Goal: Task Accomplishment & Management: Manage account settings

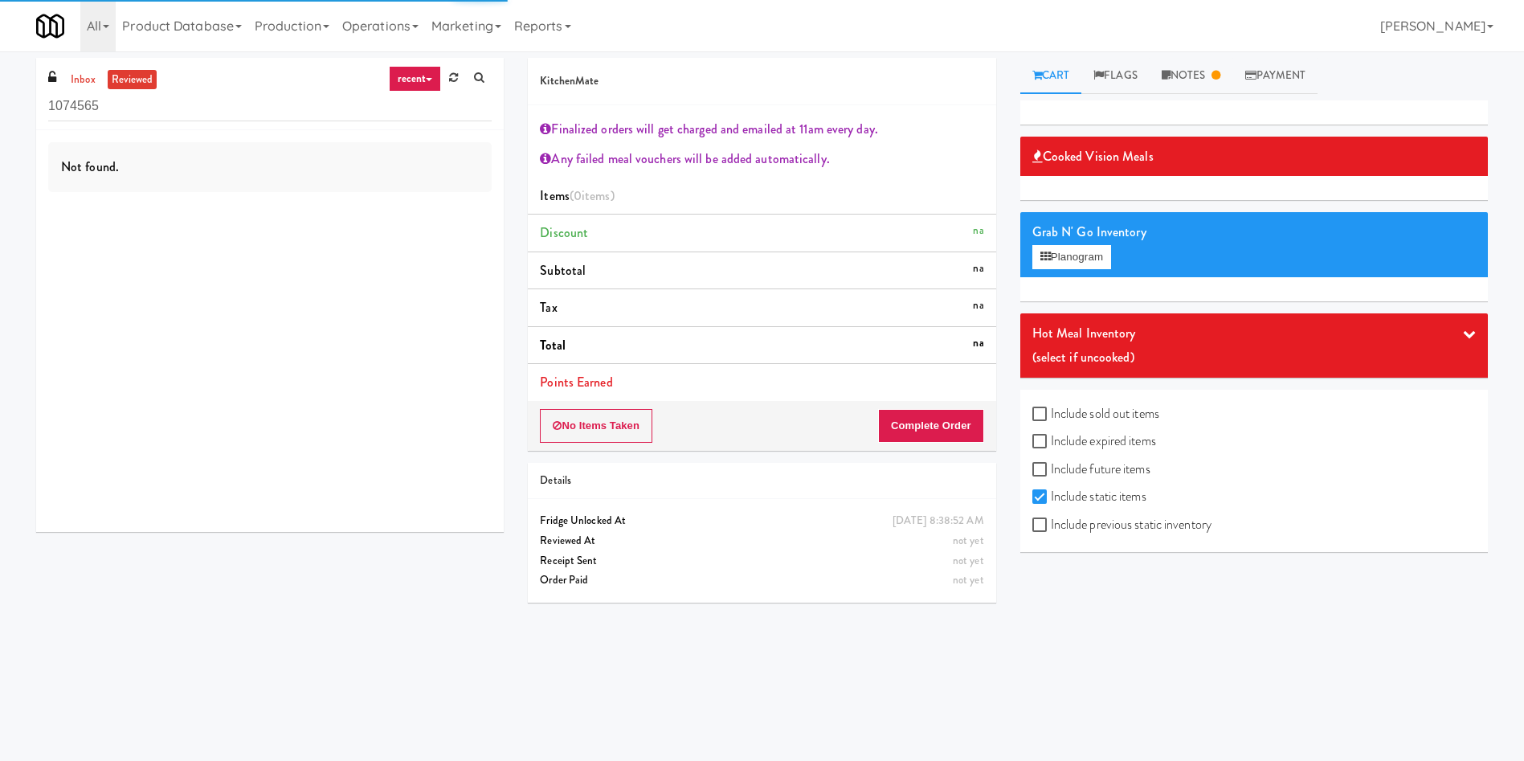
click at [175, 289] on div "Not found." at bounding box center [270, 331] width 468 height 402
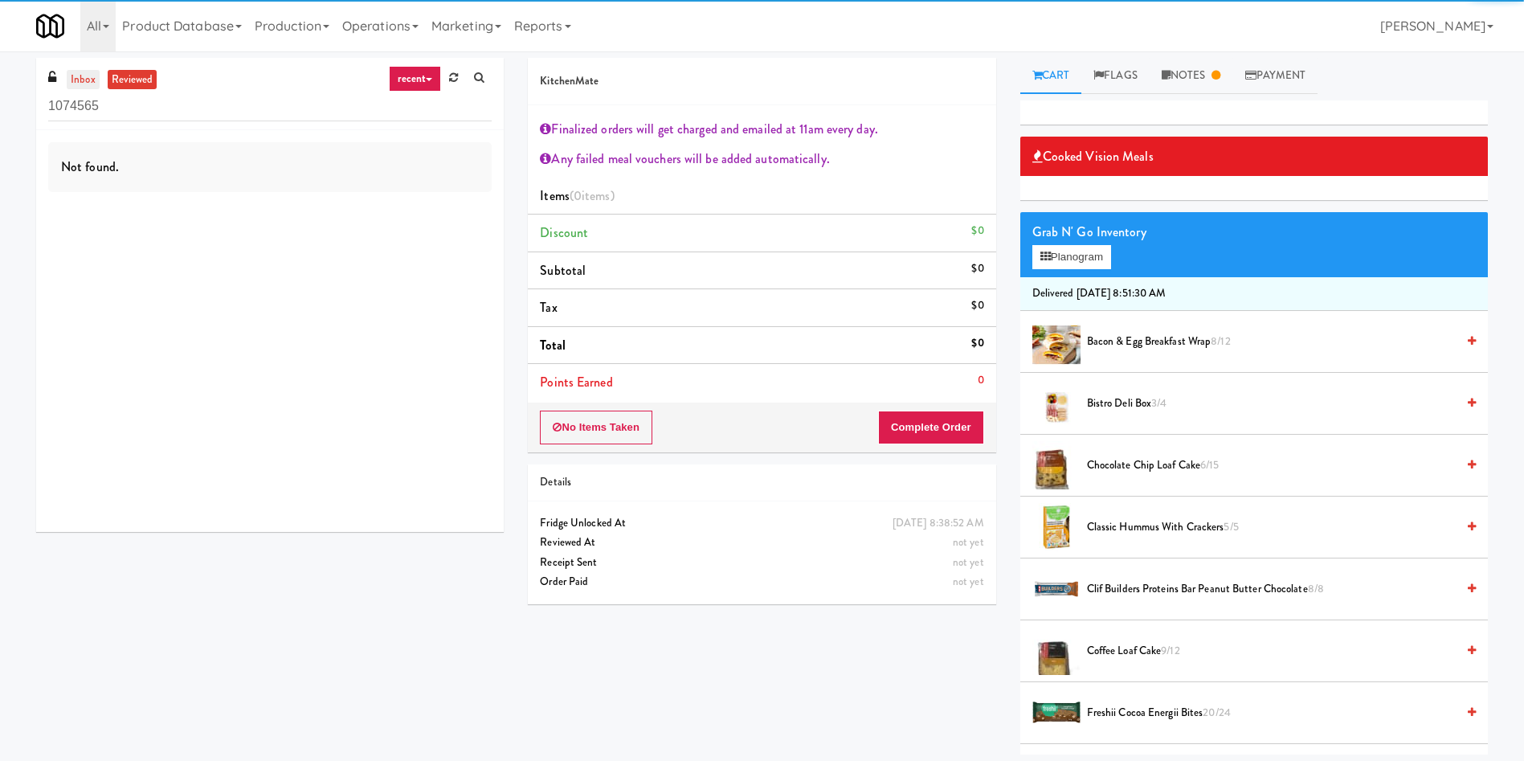
click at [88, 82] on link "inbox" at bounding box center [83, 80] width 33 height 20
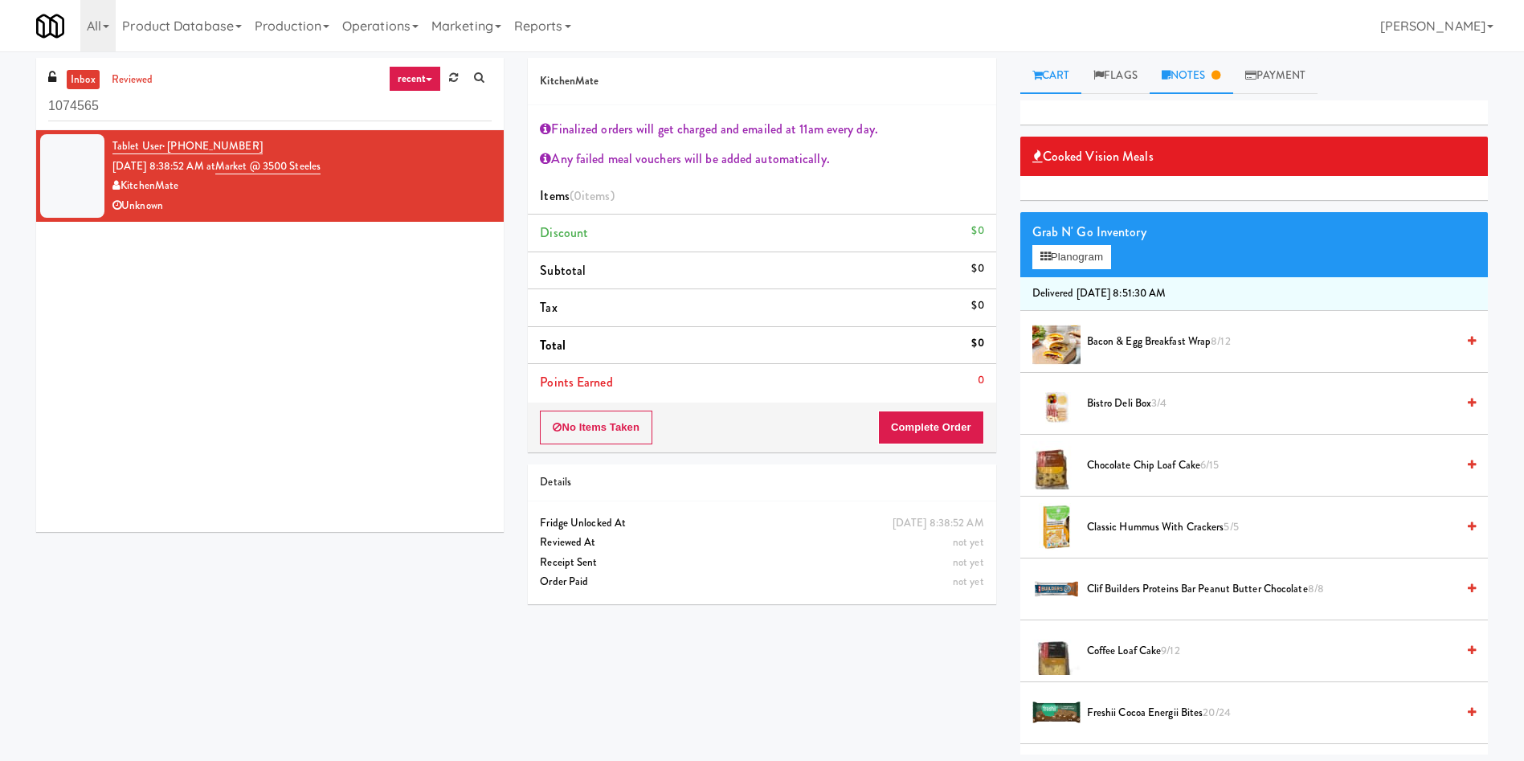
click at [1187, 76] on link "Notes" at bounding box center [1192, 76] width 84 height 36
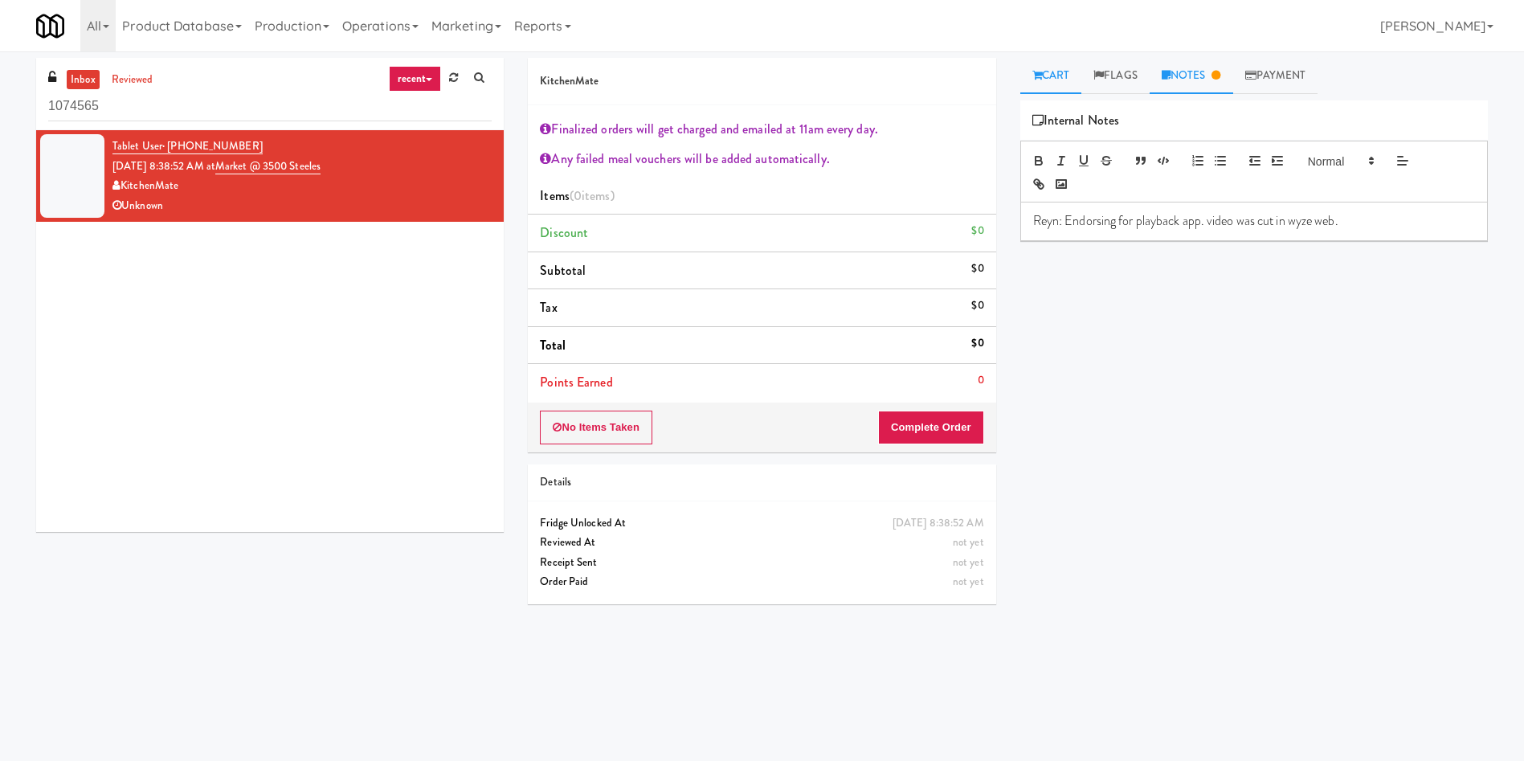
click at [1039, 70] on icon at bounding box center [1038, 75] width 10 height 10
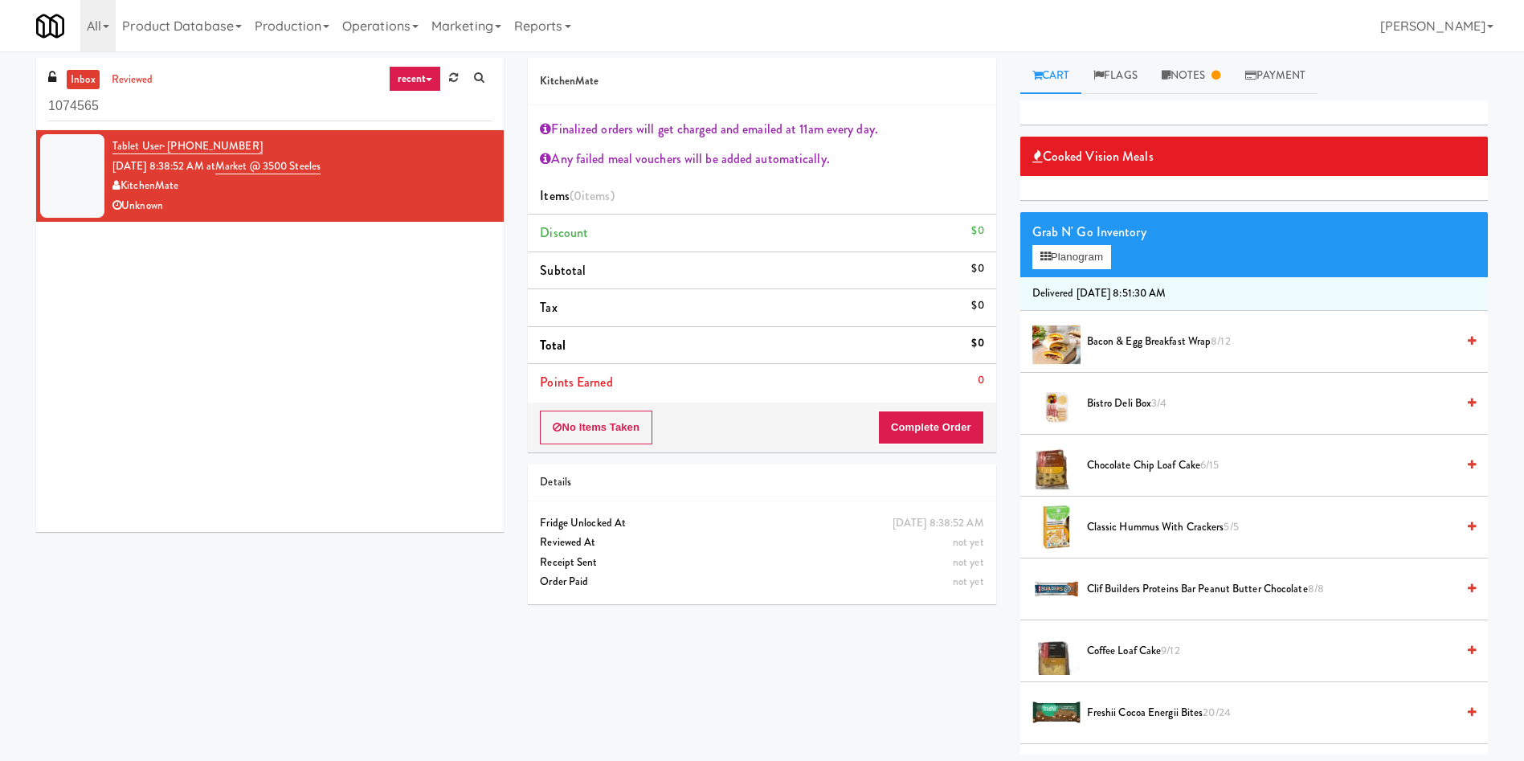
click at [262, 497] on div "Tablet User · (416) 606-1872 Sep 24, 2025 8:38:52 AM at Market @ 3500 Steeles K…" at bounding box center [270, 331] width 468 height 402
drag, startPoint x: 366, startPoint y: 162, endPoint x: 243, endPoint y: 164, distance: 122.2
click at [243, 164] on div "Tablet User · (416) 606-1872 Sep 24, 2025 8:38:52 AM at Market @ 3500 Steeles K…" at bounding box center [301, 176] width 379 height 79
copy link "Market @ 3500 Steeles"
drag, startPoint x: 186, startPoint y: 105, endPoint x: 0, endPoint y: 104, distance: 186.4
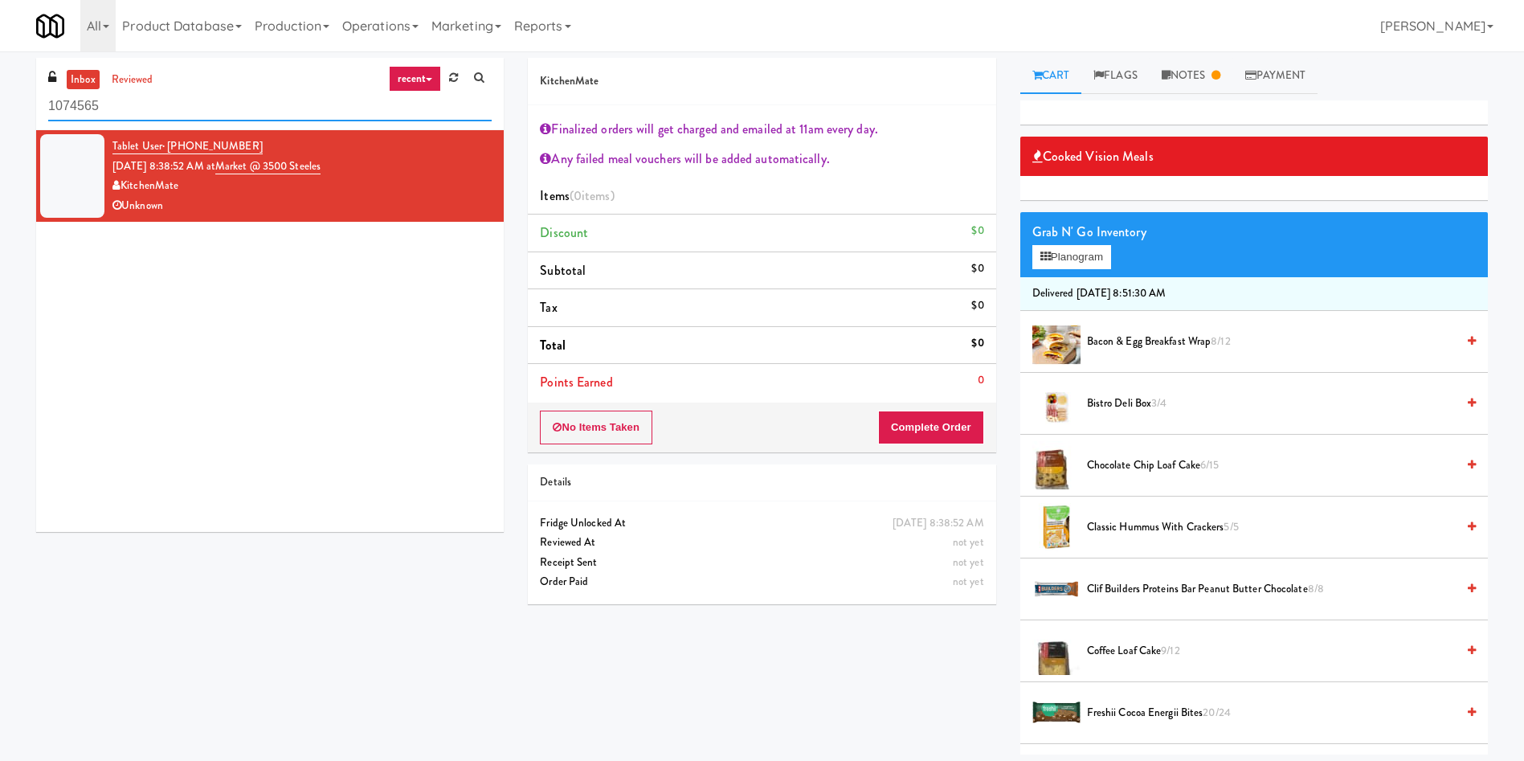
click at [0, 104] on div "inbox reviewed recent all unclear take inventory issue suspicious failed recent…" at bounding box center [762, 406] width 1524 height 697
paste input "Market @ 3500 Steeles"
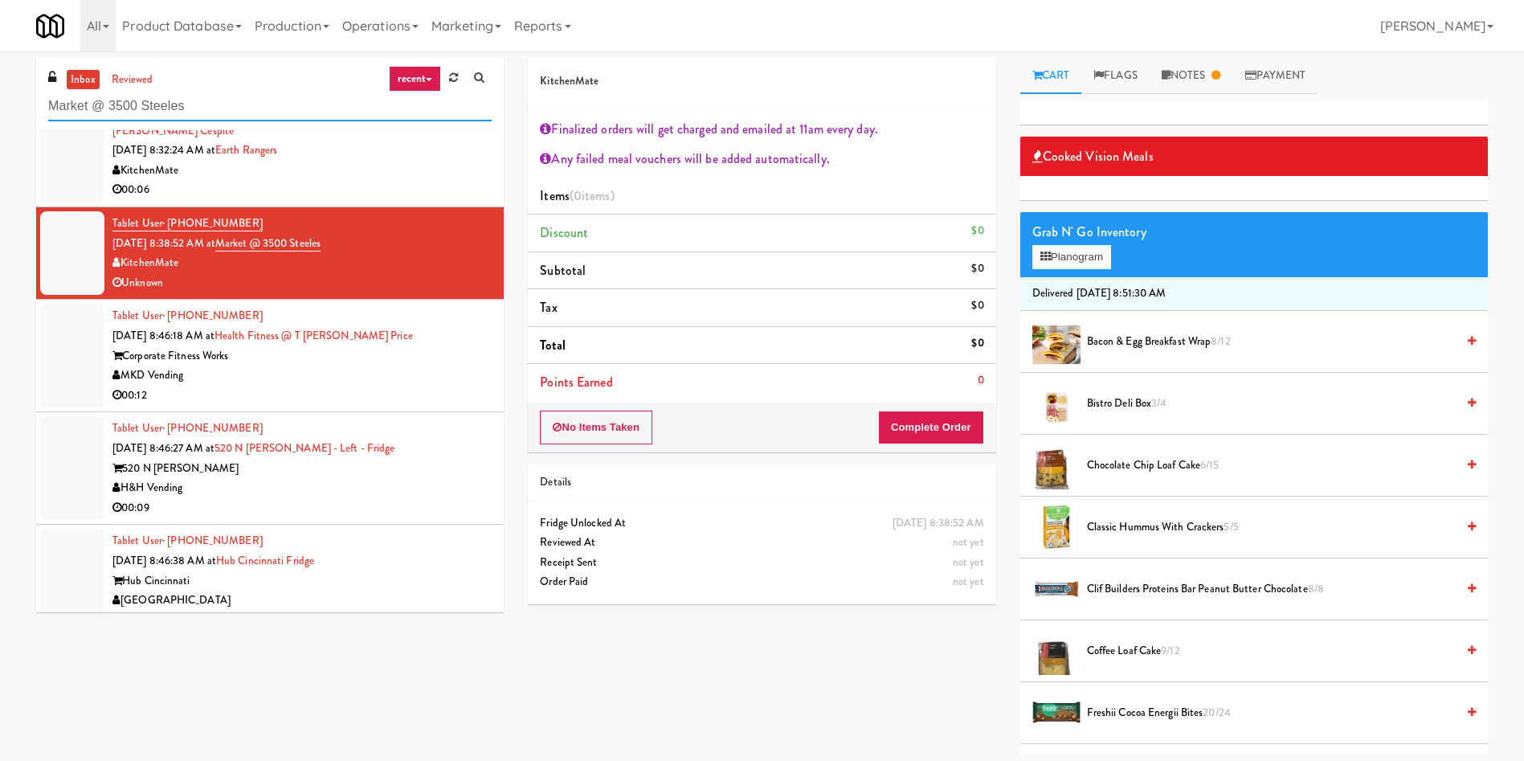
scroll to position [420, 0]
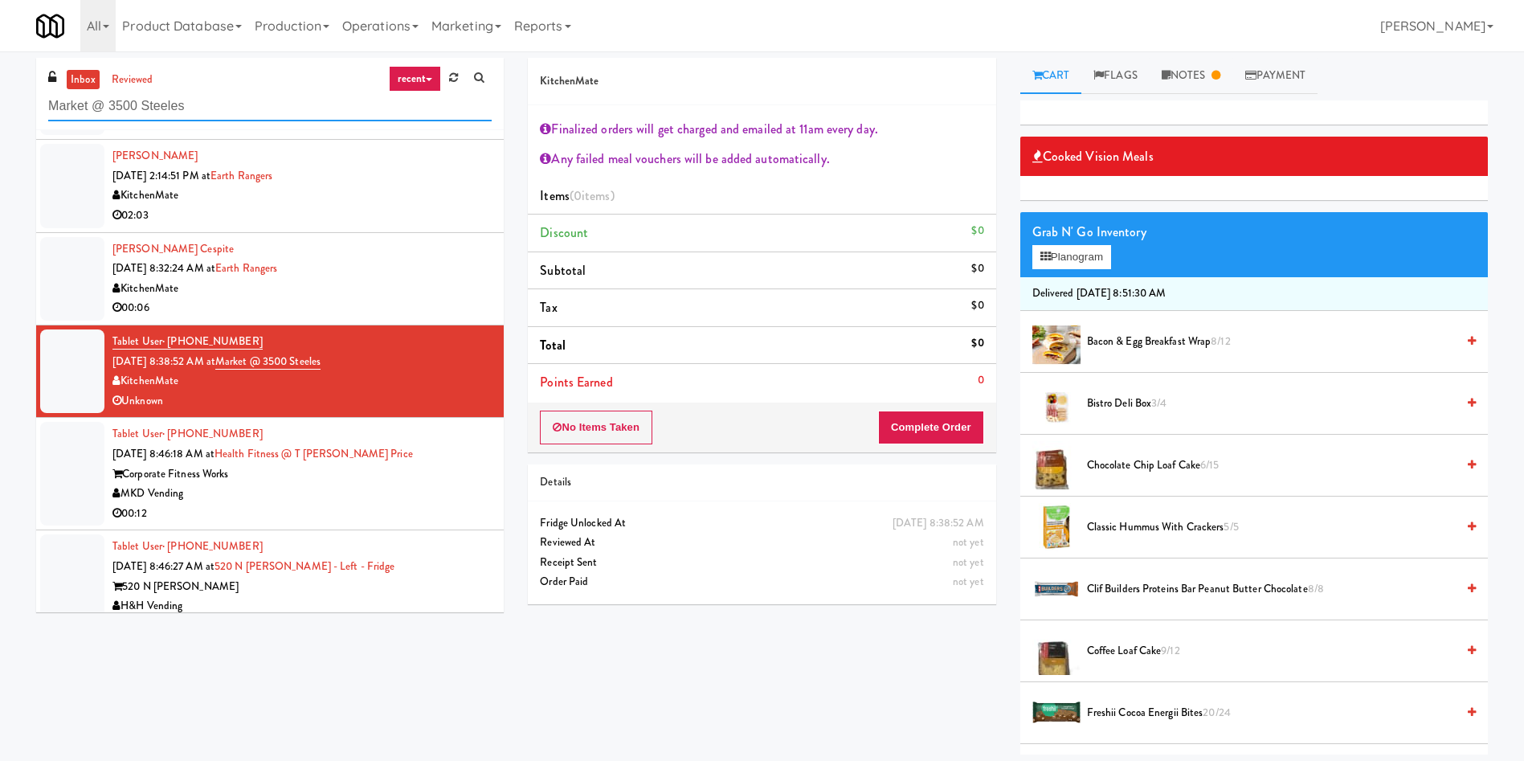
type input "Market @ 3500 Steeles"
click at [82, 67] on div "inbox reviewed recent all unclear take inventory issue suspicious failed recent…" at bounding box center [270, 94] width 468 height 72
click at [81, 77] on link "inbox" at bounding box center [83, 80] width 33 height 20
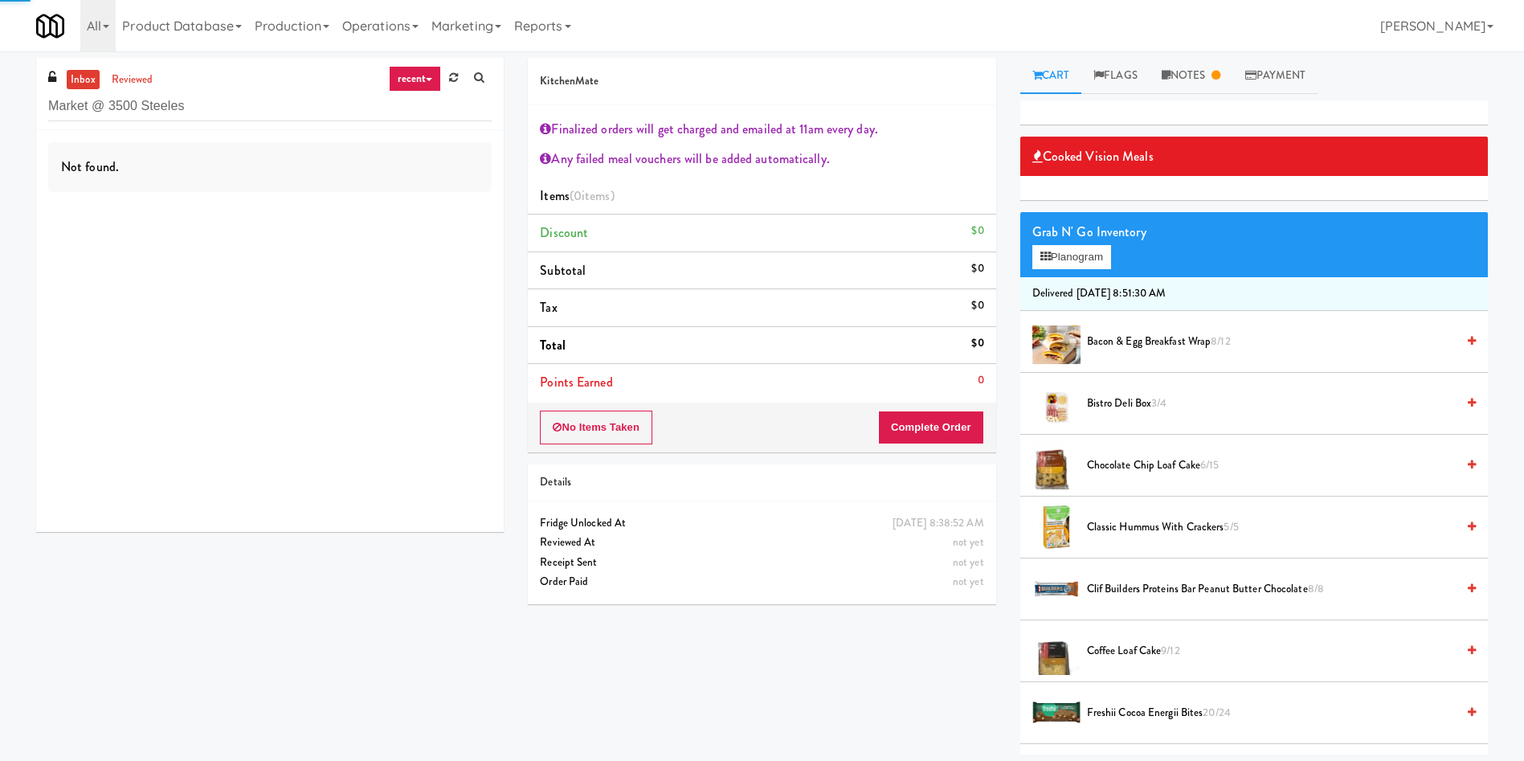
scroll to position [0, 0]
click at [81, 77] on link "inbox" at bounding box center [83, 80] width 33 height 20
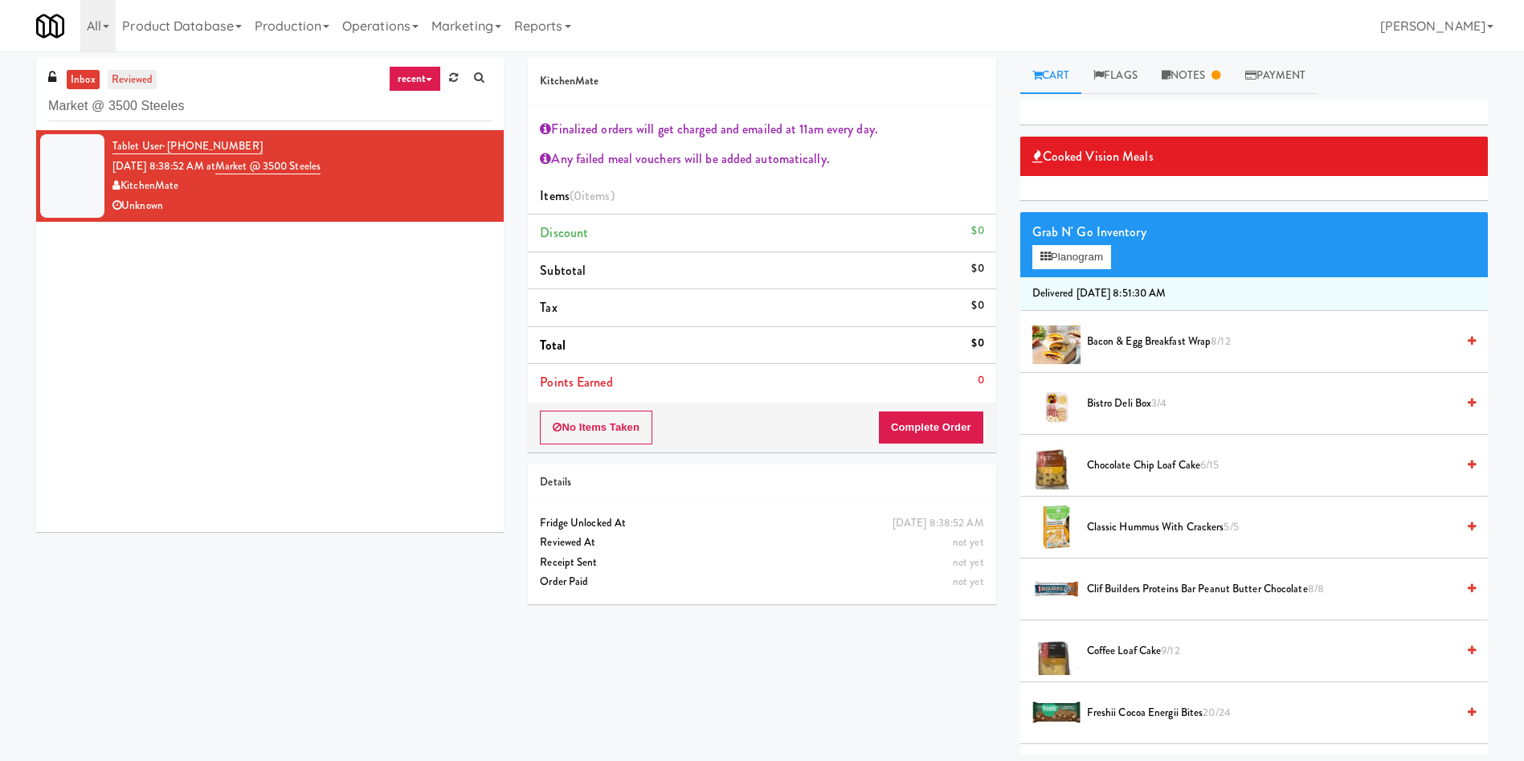
click at [145, 78] on link "reviewed" at bounding box center [133, 80] width 50 height 20
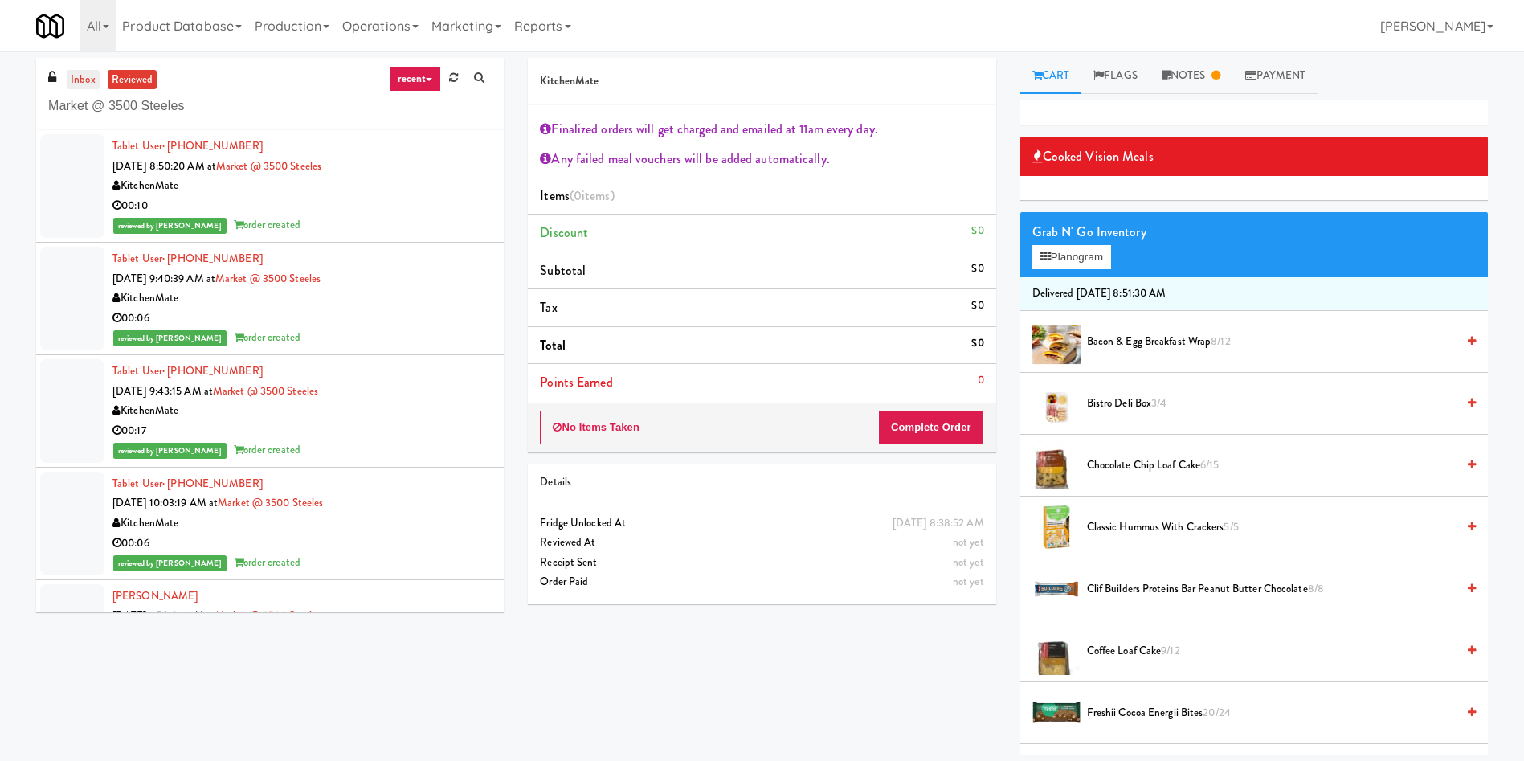
click at [83, 74] on link "inbox" at bounding box center [83, 80] width 33 height 20
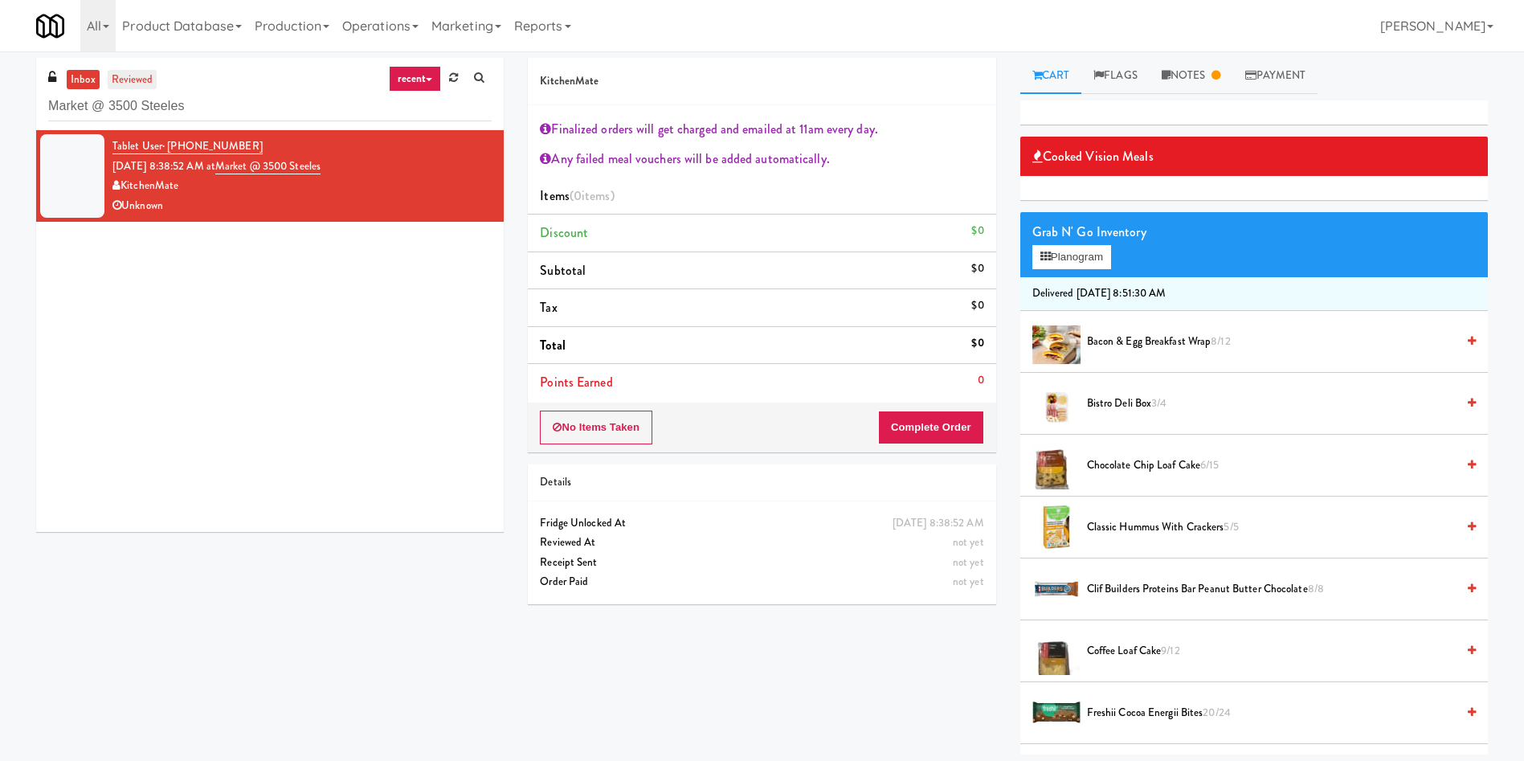
click at [130, 76] on link "reviewed" at bounding box center [133, 80] width 50 height 20
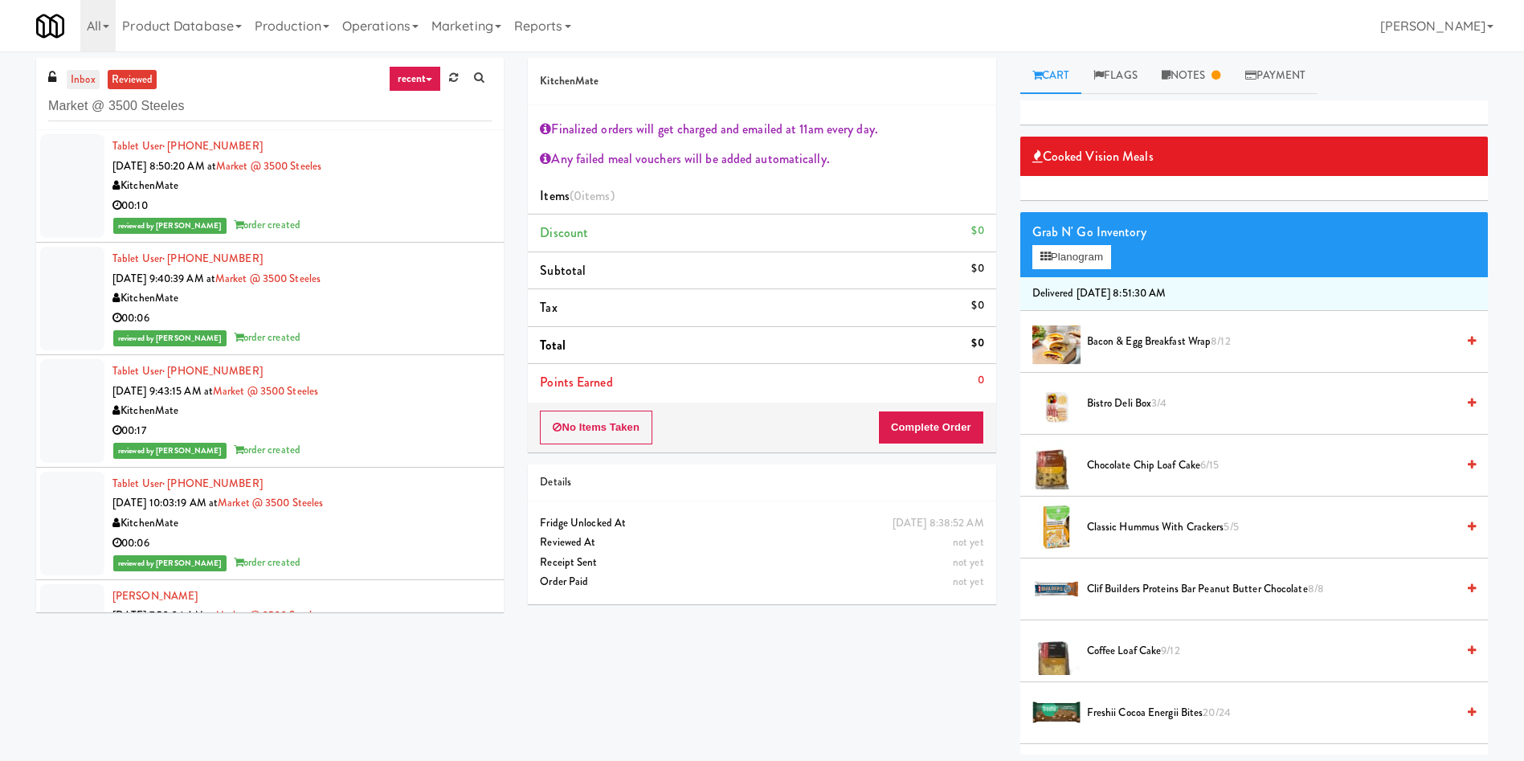
click at [88, 74] on link "inbox" at bounding box center [83, 80] width 33 height 20
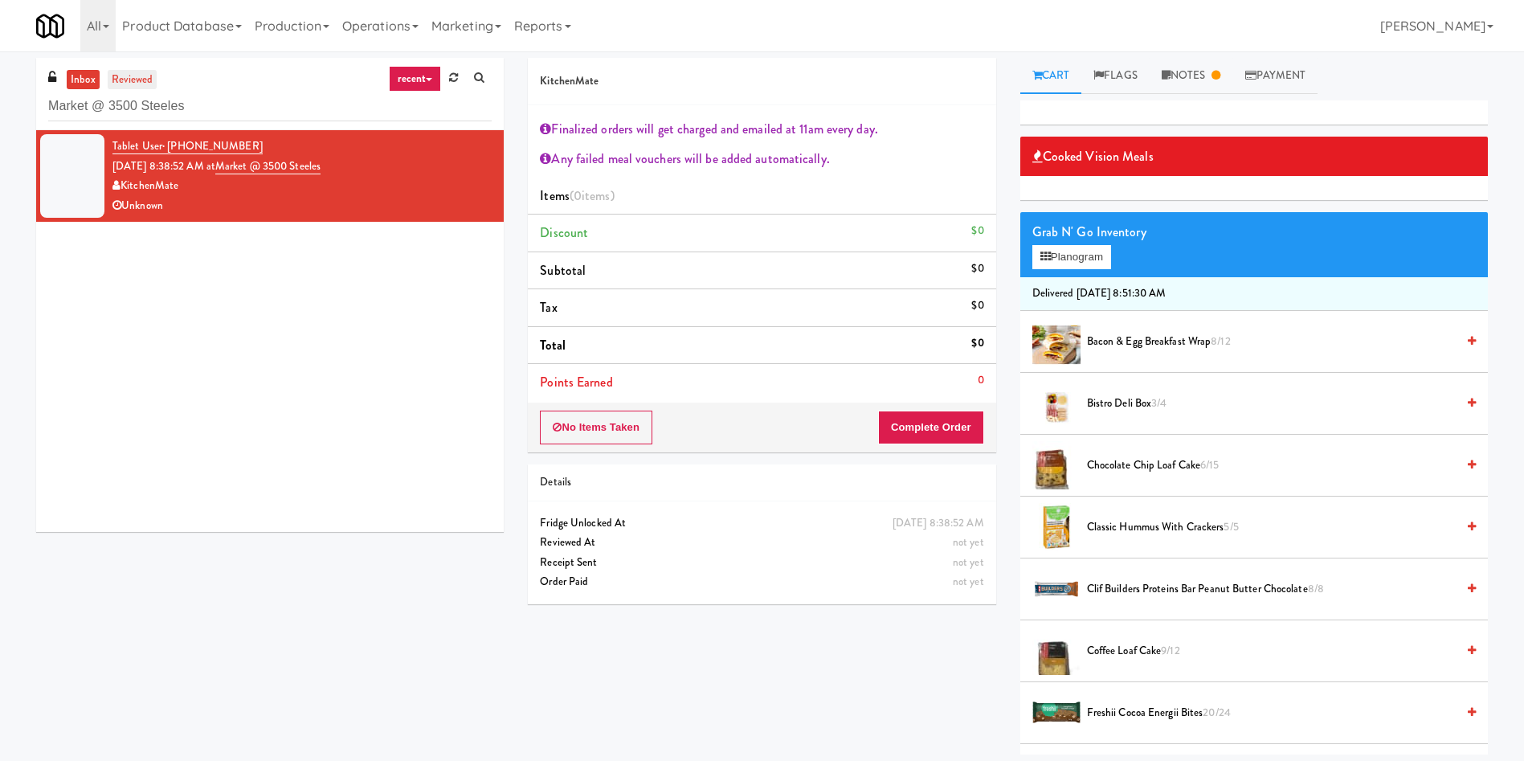
click at [145, 88] on link "reviewed" at bounding box center [133, 80] width 50 height 20
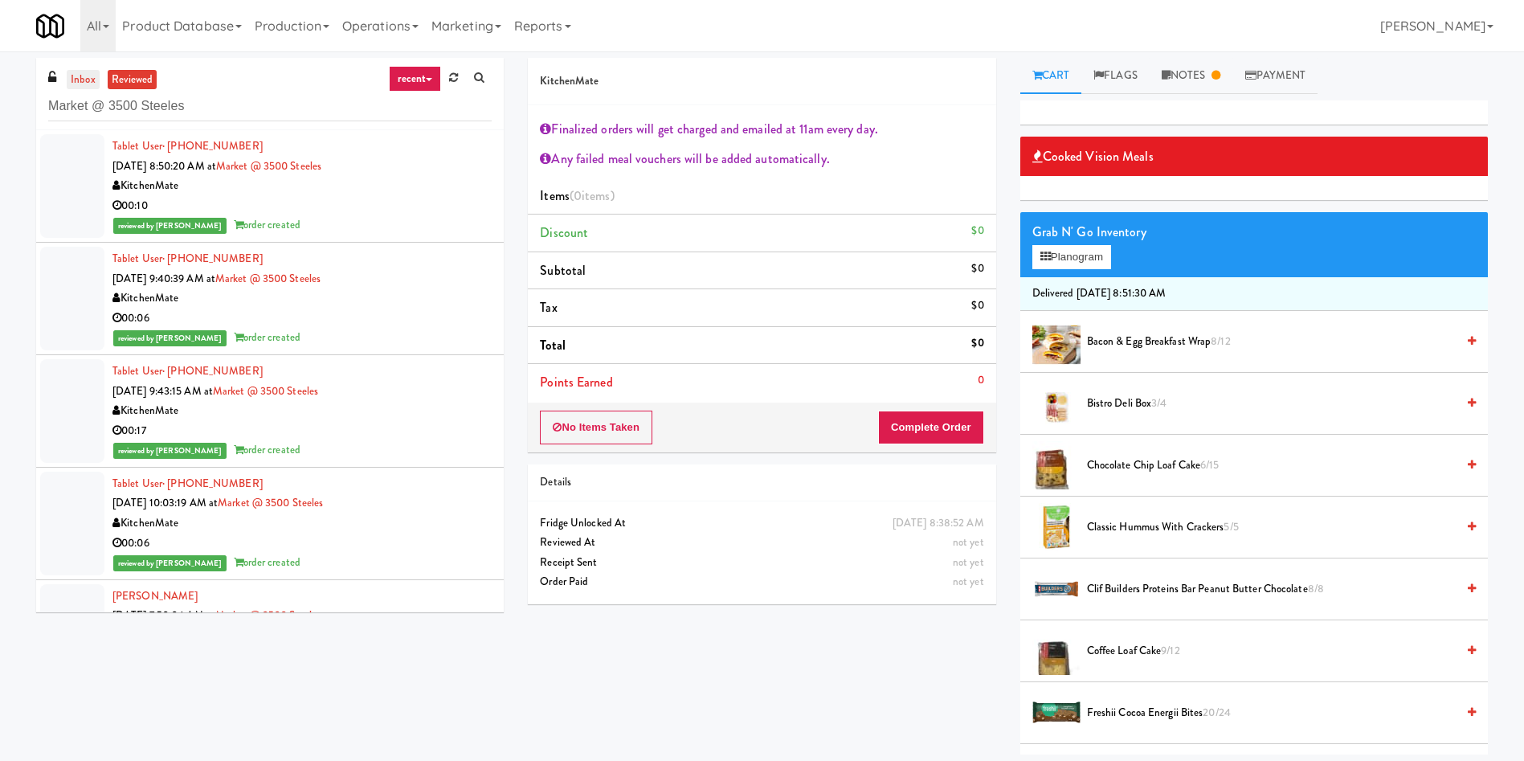
click at [80, 71] on link "inbox" at bounding box center [83, 80] width 33 height 20
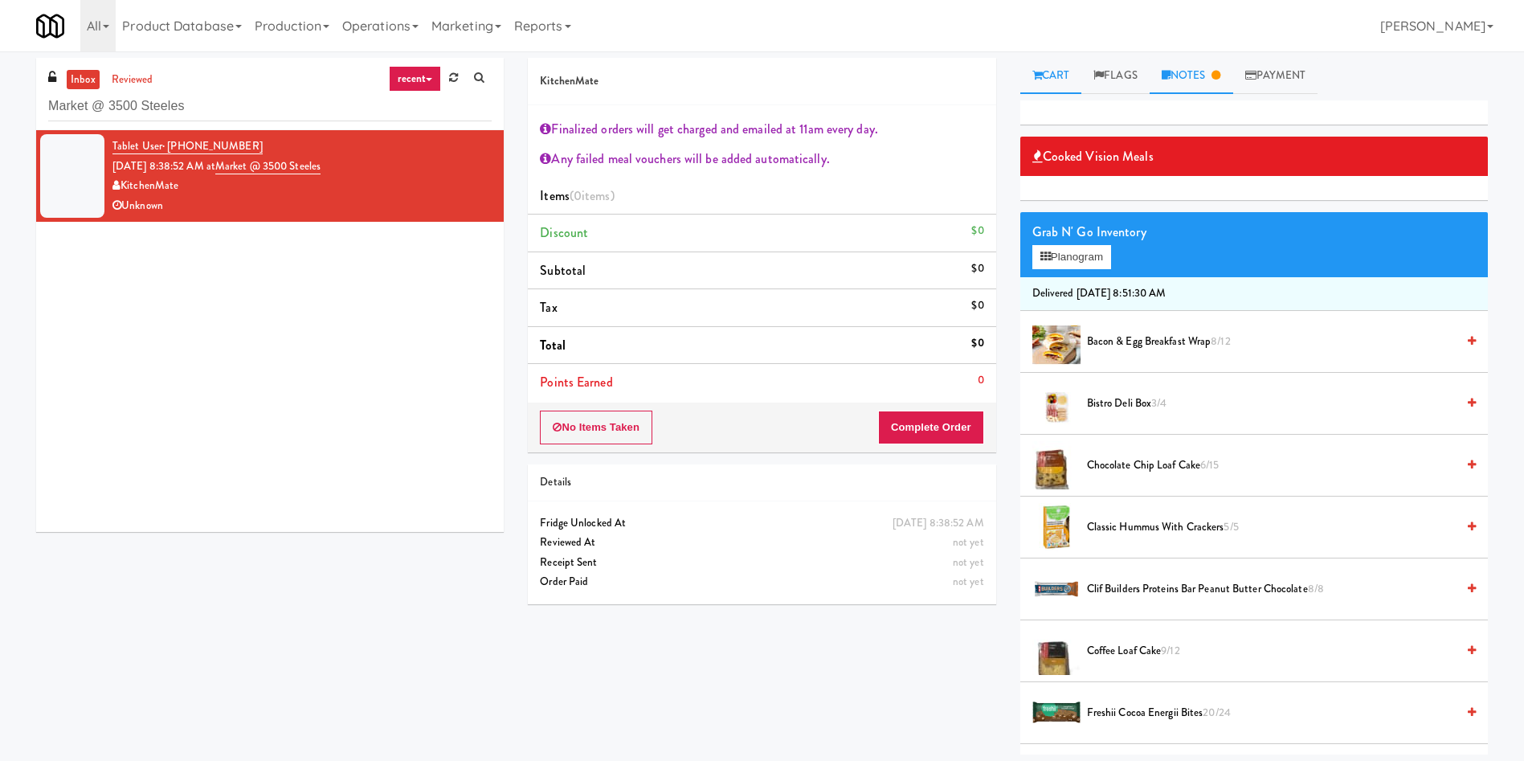
click at [1215, 60] on link "Notes" at bounding box center [1192, 76] width 84 height 36
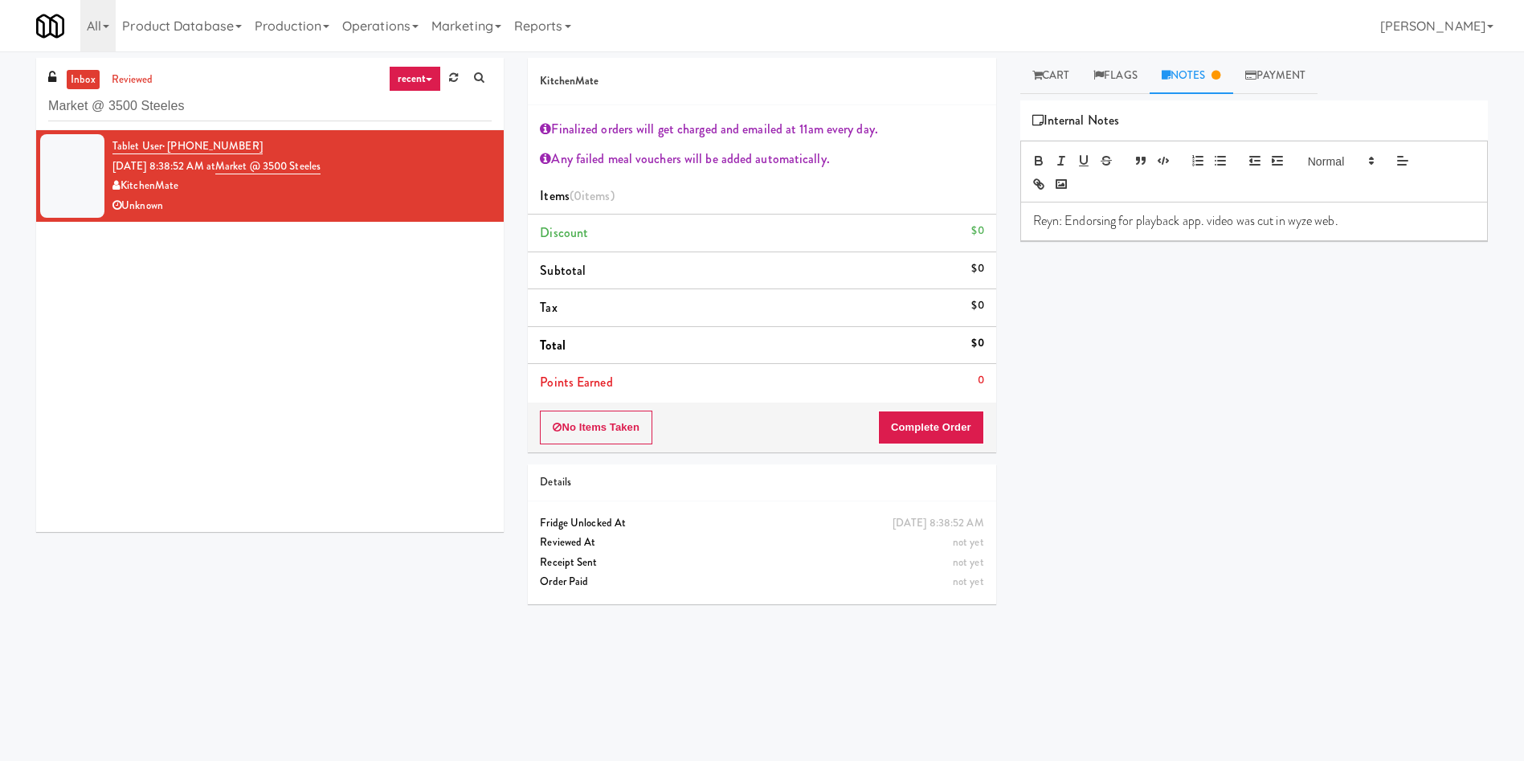
click at [1368, 216] on p "Reyn: Endorsing for playback app. video was cut in wyze web." at bounding box center [1254, 221] width 442 height 18
drag, startPoint x: 1229, startPoint y: 251, endPoint x: 1001, endPoint y: 248, distance: 228.2
click at [1001, 248] on div "KitchenMate Finalized orders will get charged and emailed at 11am every day. An…" at bounding box center [1008, 380] width 984 height 645
click at [632, 432] on button "No Items Taken" at bounding box center [596, 428] width 112 height 34
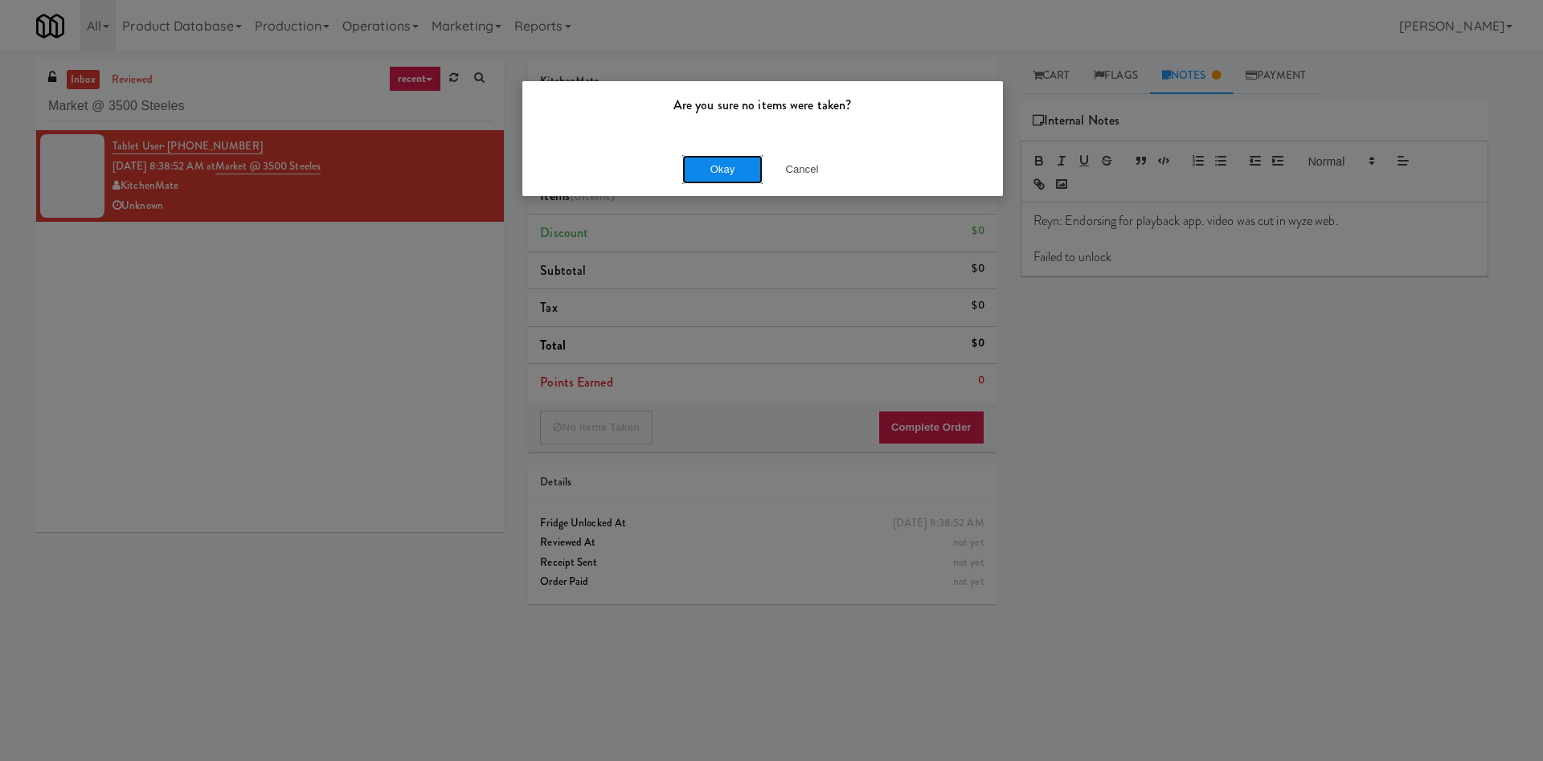
click at [706, 166] on button "Okay" at bounding box center [722, 169] width 80 height 29
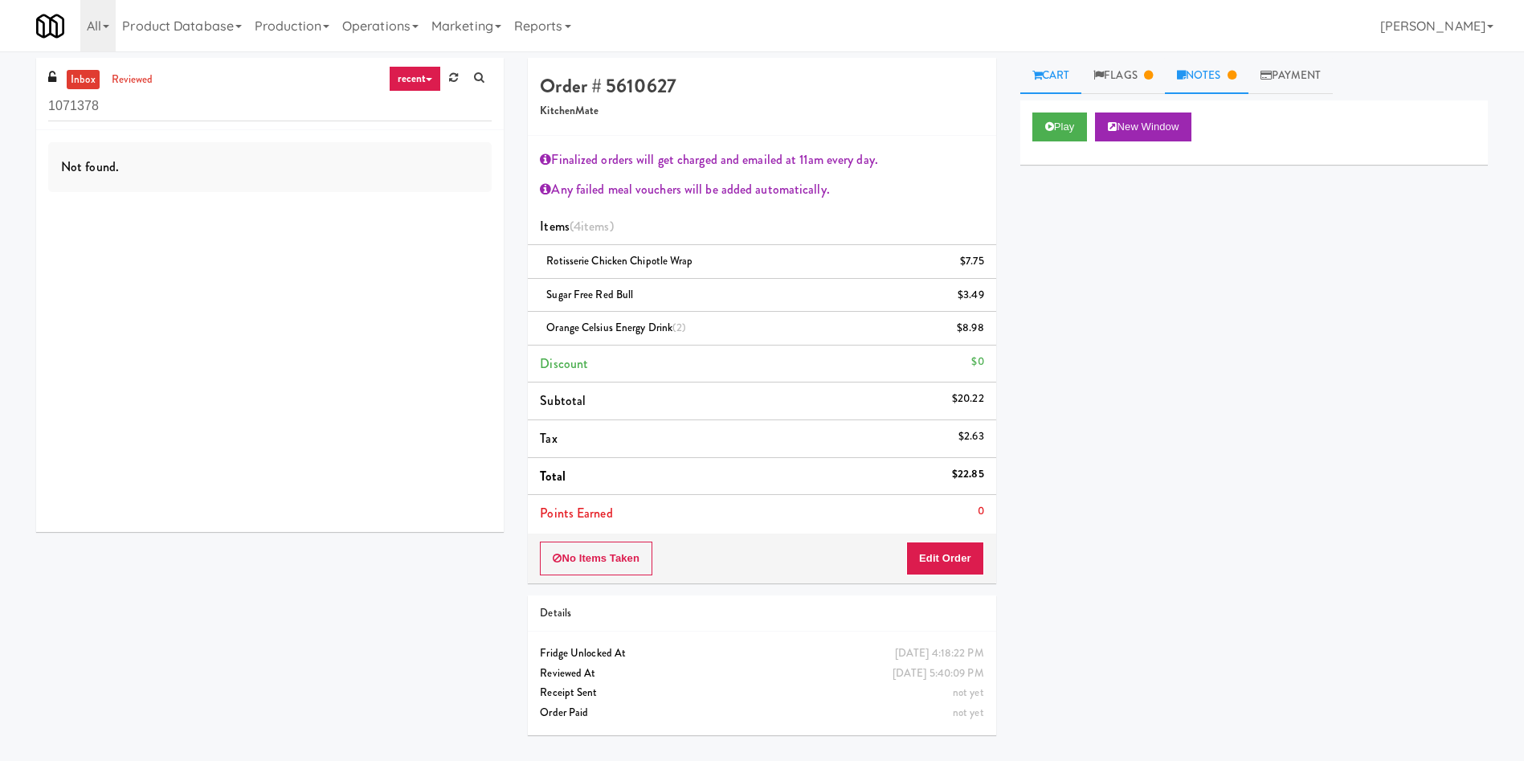
click at [1222, 80] on link "Notes" at bounding box center [1207, 76] width 84 height 36
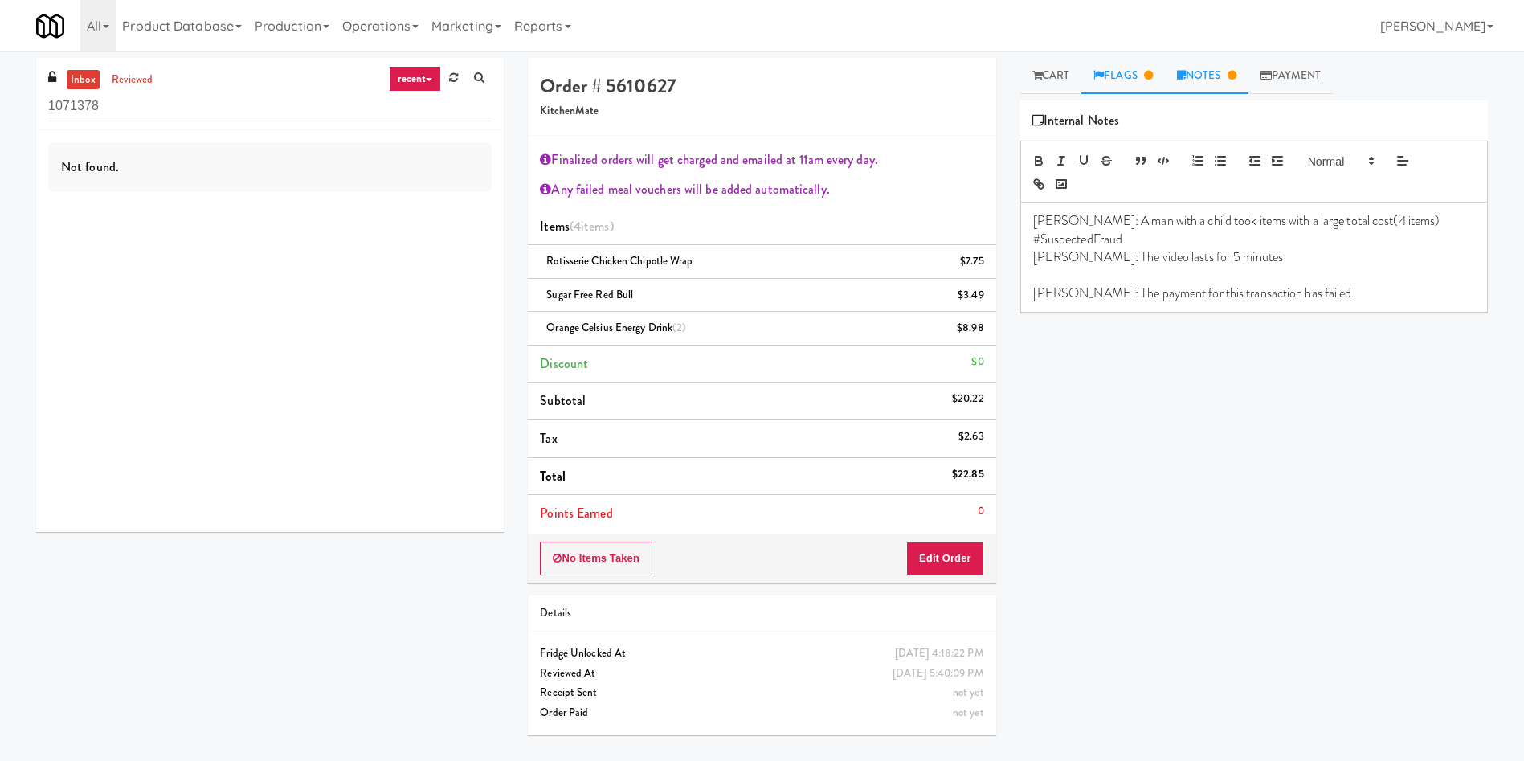
click at [1160, 74] on link "Flags" at bounding box center [1124, 76] width 84 height 36
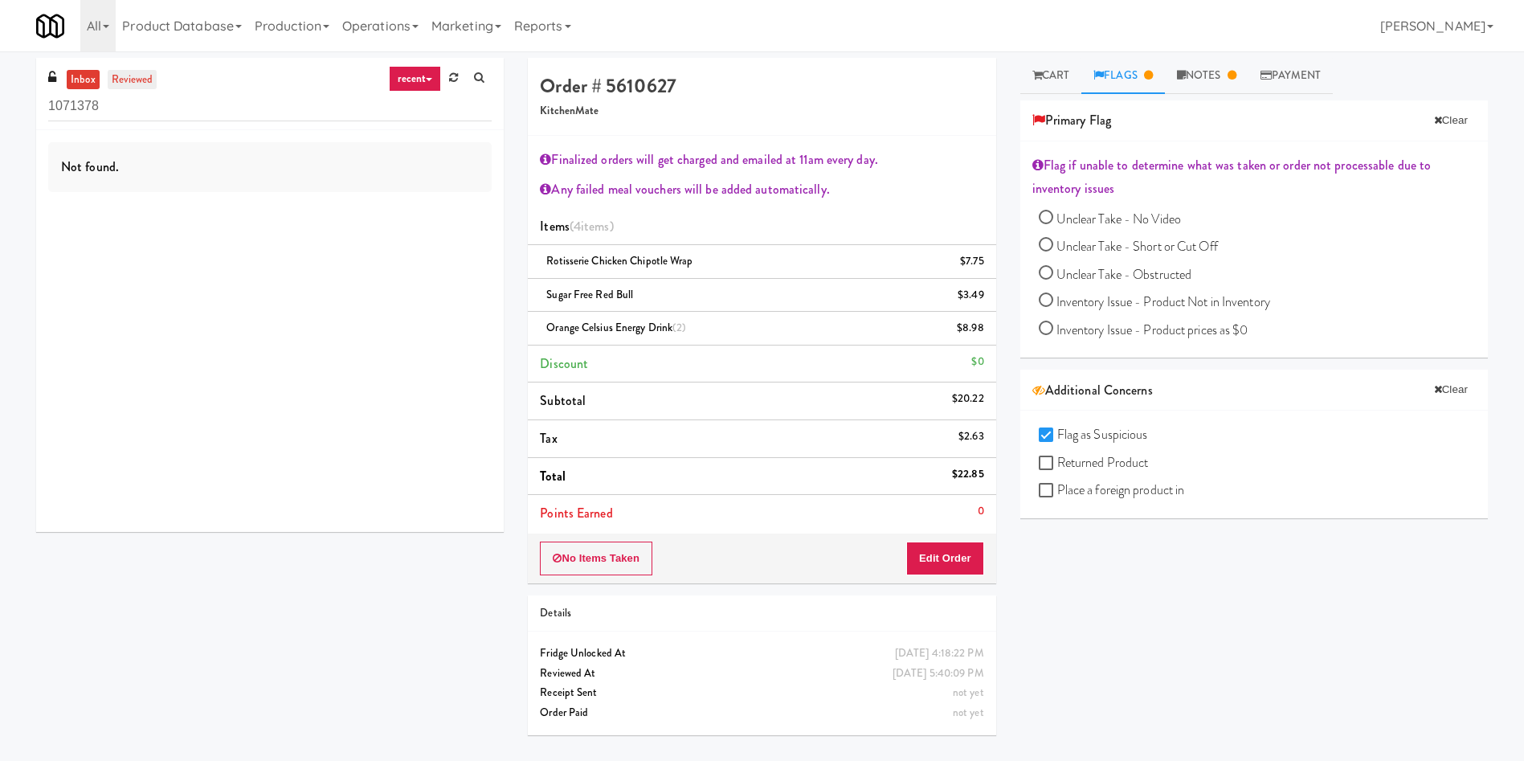
click at [132, 82] on link "reviewed" at bounding box center [133, 80] width 50 height 20
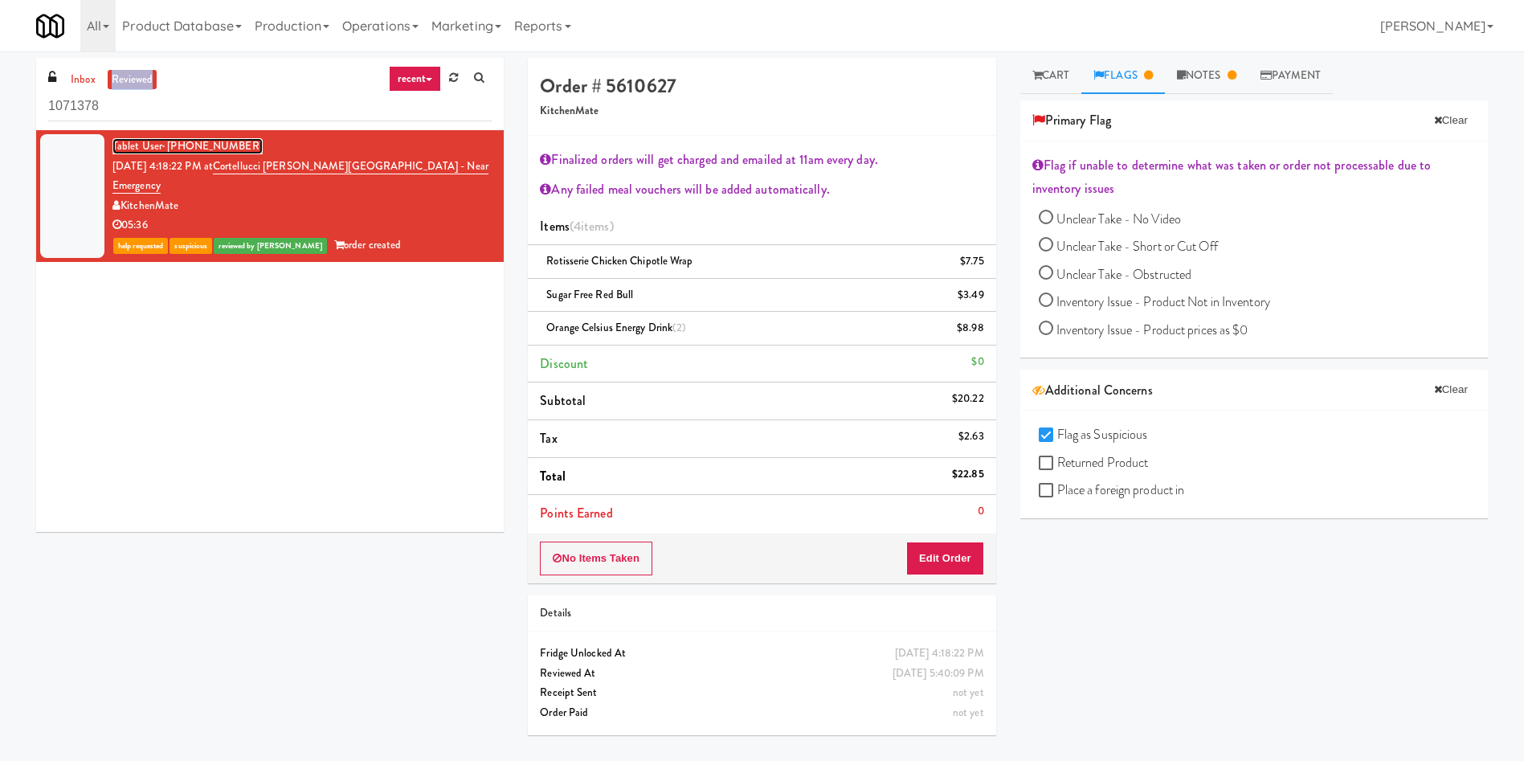
click at [190, 145] on span "· [PHONE_NUMBER]" at bounding box center [212, 145] width 100 height 15
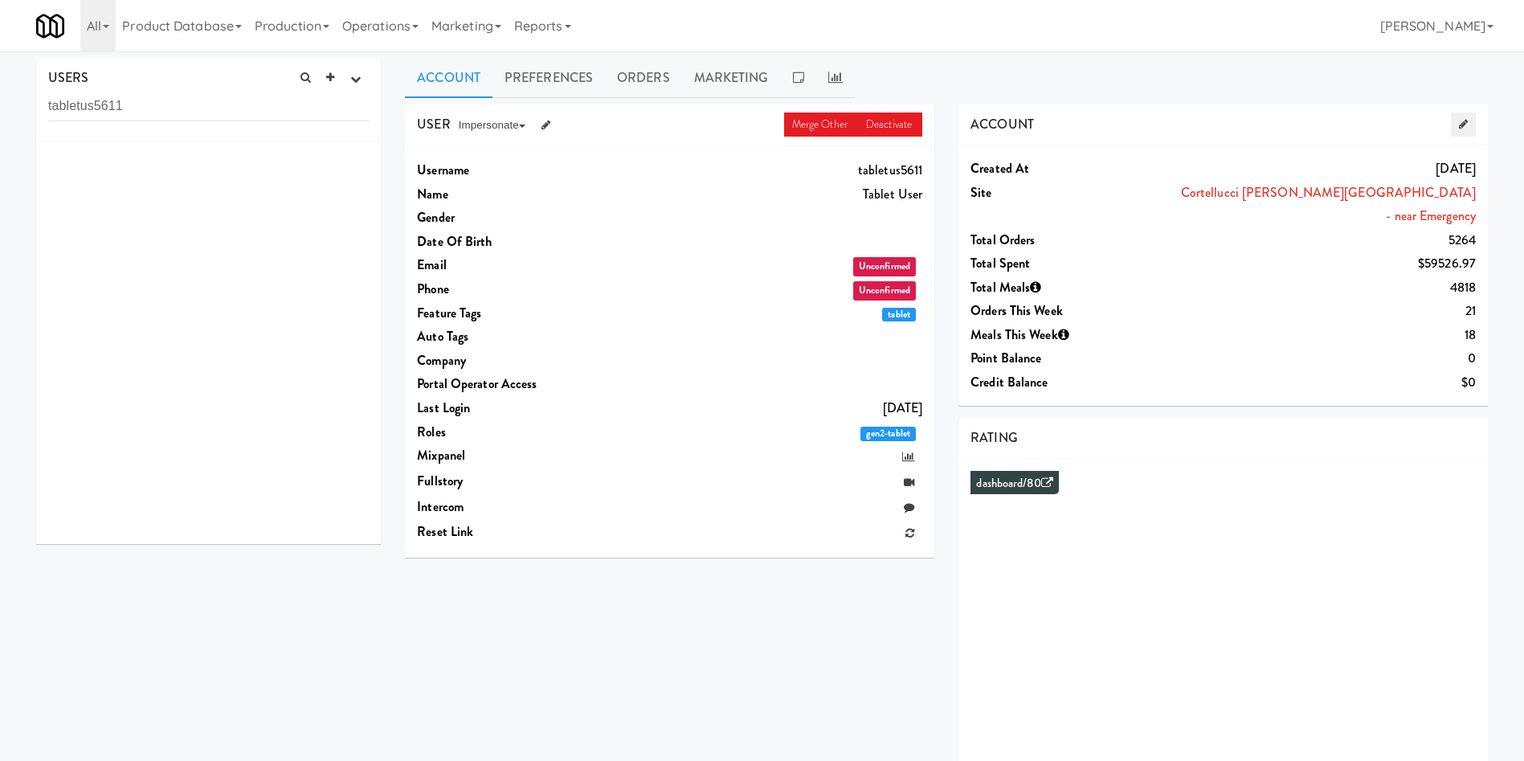
click at [1469, 123] on link at bounding box center [1463, 124] width 25 height 24
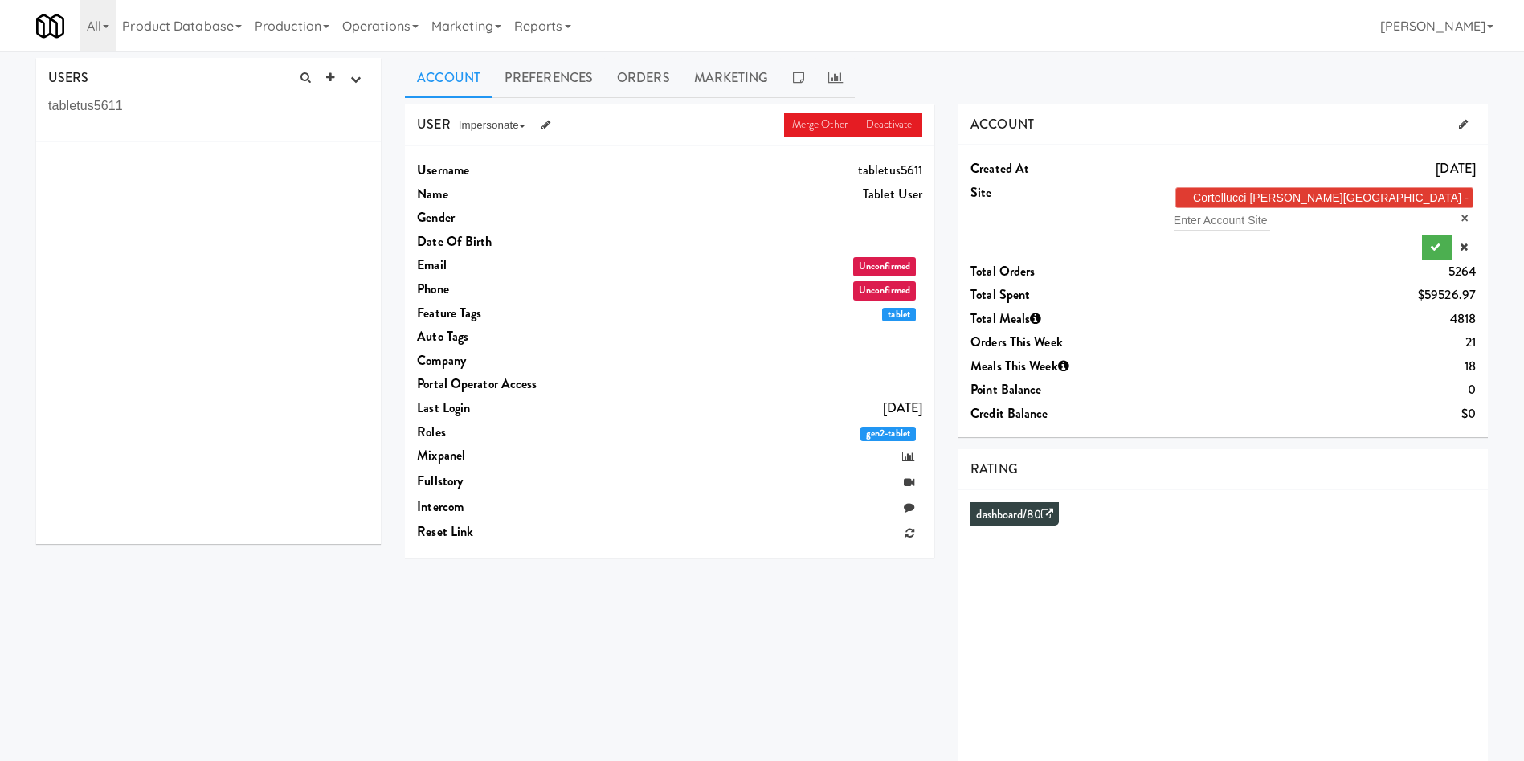
click at [1462, 211] on link "×" at bounding box center [1465, 218] width 7 height 14
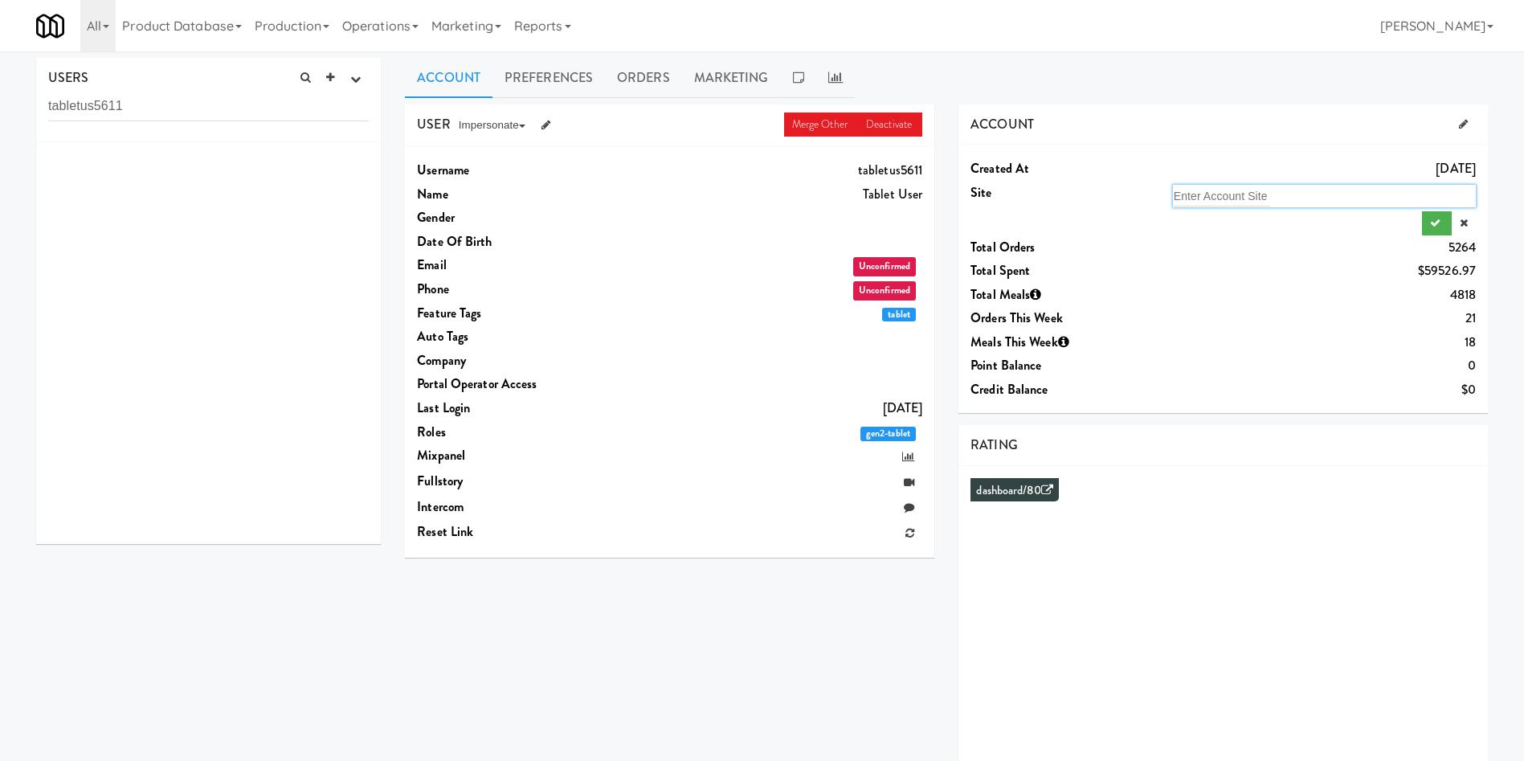
click at [1428, 200] on div "Enter Account Site" at bounding box center [1324, 196] width 303 height 22
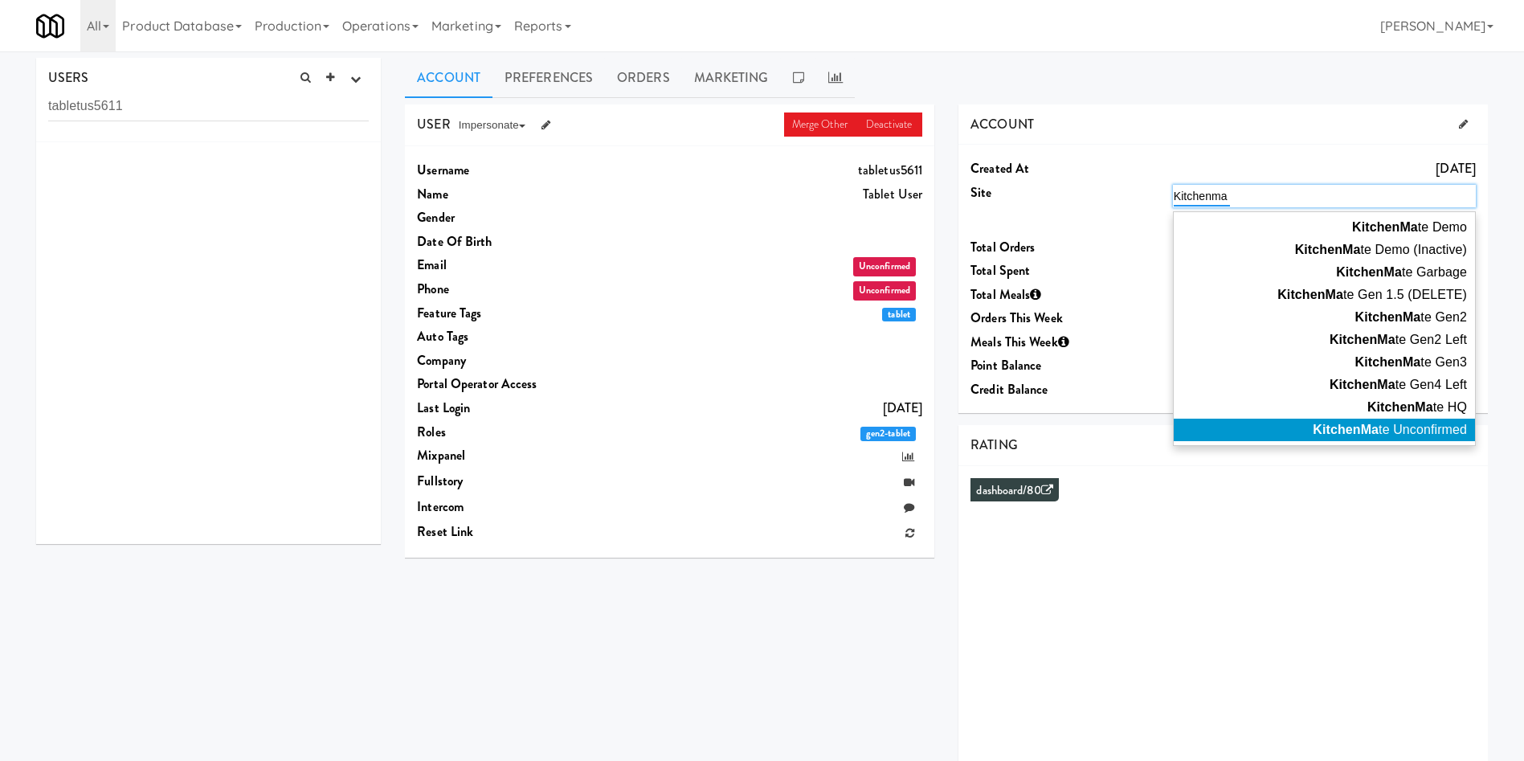
type input "Kitchenma"
click at [1415, 426] on span "KitchenMa te Unconfirmed" at bounding box center [1390, 430] width 154 height 14
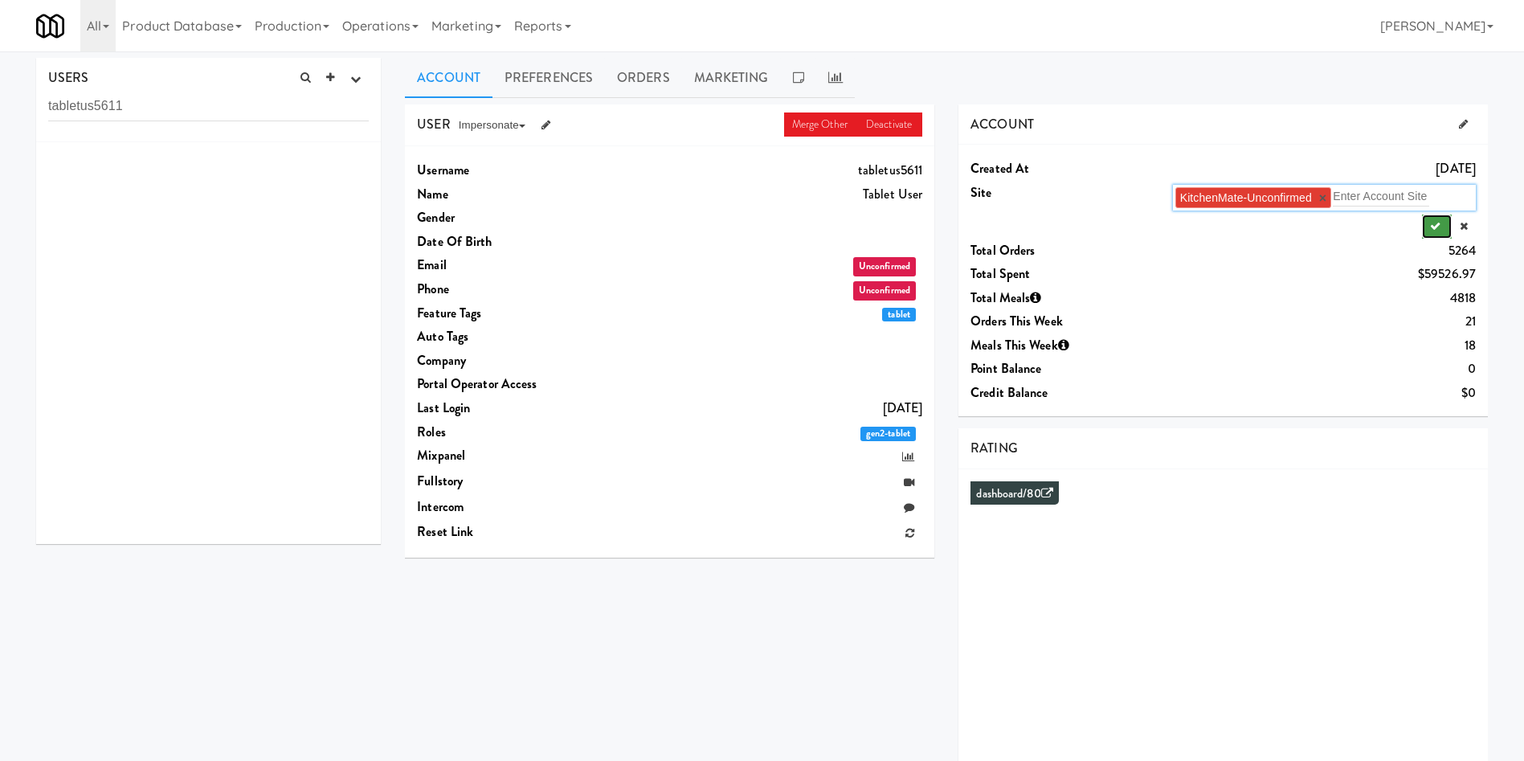
click at [1447, 220] on button "submit" at bounding box center [1437, 227] width 30 height 24
